Goal: Task Accomplishment & Management: Manage account settings

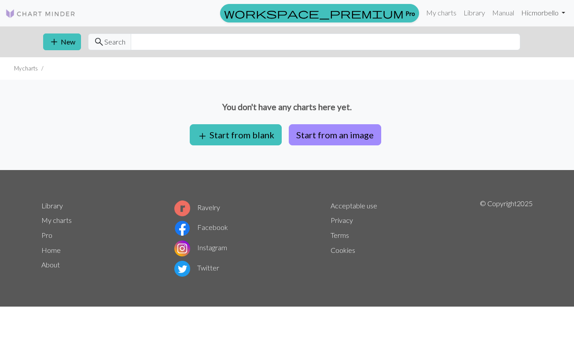
click at [545, 15] on link "Hi cmorbello" at bounding box center [543, 13] width 51 height 18
click at [528, 61] on link "Logout" at bounding box center [519, 67] width 28 height 18
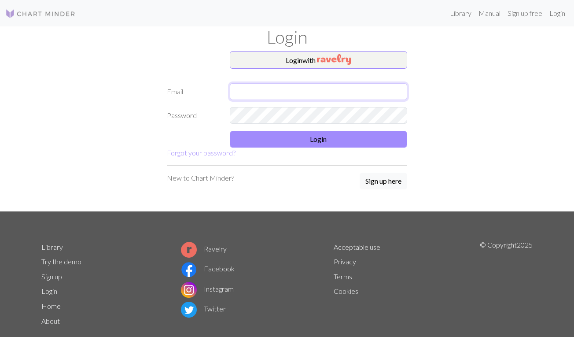
type input "[EMAIL_ADDRESS][DOMAIN_NAME]"
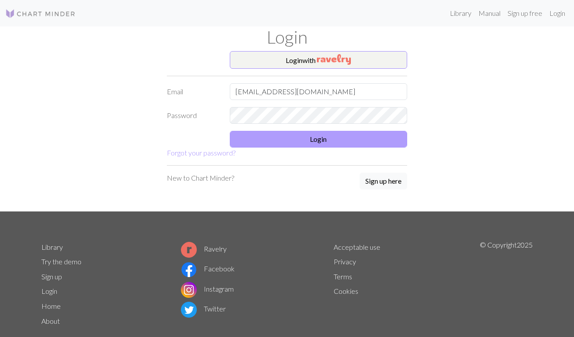
click at [308, 138] on button "Login" at bounding box center [319, 139] width 178 height 17
